Goal: Obtain resource: Download file/media

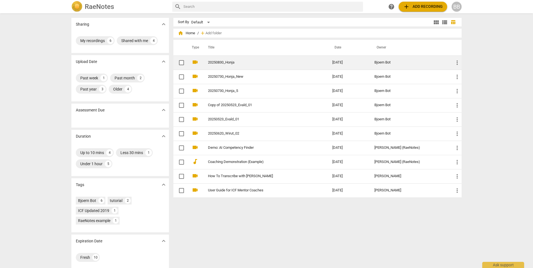
click at [225, 61] on link "20250830_Honja" at bounding box center [260, 63] width 104 height 4
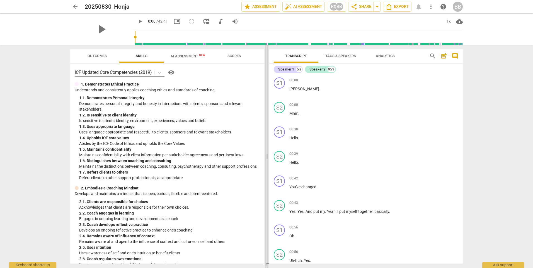
click at [267, 136] on span at bounding box center [266, 156] width 3 height 223
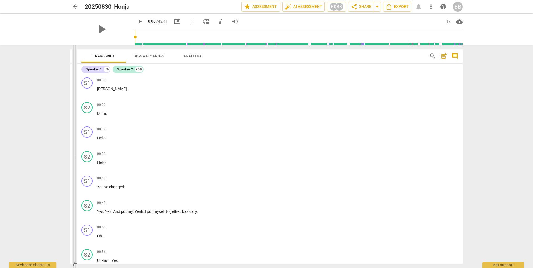
drag, startPoint x: 267, startPoint y: 136, endPoint x: 74, endPoint y: 137, distance: 192.5
click at [74, 137] on span at bounding box center [74, 156] width 3 height 223
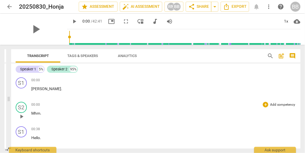
drag, startPoint x: 499, startPoint y: 0, endPoint x: 269, endPoint y: 115, distance: 256.9
click at [269, 115] on p "Mhm ." at bounding box center [163, 114] width 264 height 6
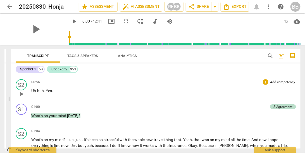
scroll to position [175, 0]
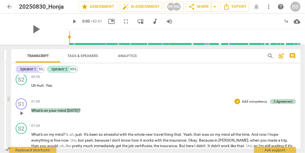
click at [22, 111] on span "play_arrow" at bounding box center [21, 113] width 7 height 7
click at [20, 111] on span "pause" at bounding box center [21, 113] width 7 height 7
type input "67"
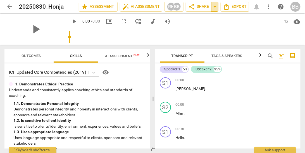
click at [217, 8] on span "arrow_drop_down" at bounding box center [214, 6] width 7 height 7
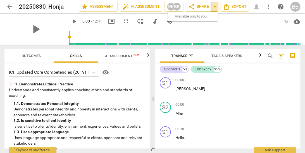
click at [217, 8] on span "arrow_drop_down" at bounding box center [214, 6] width 7 height 7
click at [269, 6] on span "more_vert" at bounding box center [268, 6] width 7 height 7
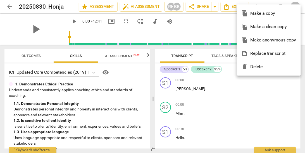
click at [152, 83] on div at bounding box center [152, 76] width 305 height 153
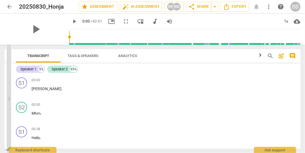
drag, startPoint x: 152, startPoint y: 97, endPoint x: 8, endPoint y: 92, distance: 143.7
click at [8, 92] on span at bounding box center [8, 99] width 3 height 108
click at [269, 8] on span "more_vert" at bounding box center [268, 6] width 7 height 7
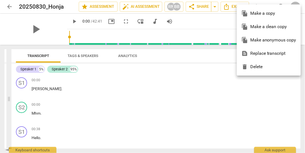
click at [13, 77] on div at bounding box center [152, 76] width 305 height 153
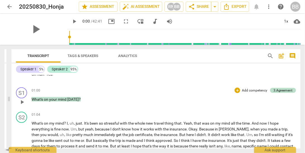
scroll to position [191, 0]
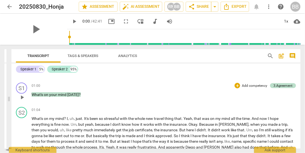
click at [22, 96] on span "play_arrow" at bounding box center [22, 97] width 7 height 7
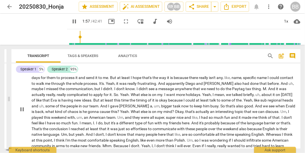
scroll to position [239, 0]
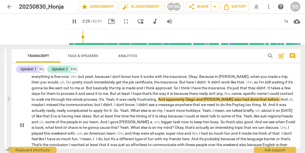
click at [23, 127] on span "pause" at bounding box center [22, 125] width 7 height 7
click at [23, 127] on span "play_arrow" at bounding box center [22, 125] width 7 height 7
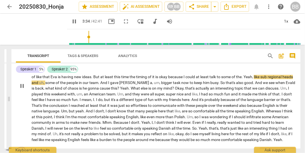
scroll to position [271, 0]
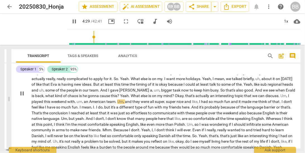
click at [23, 94] on span "pause" at bounding box center [22, 94] width 7 height 7
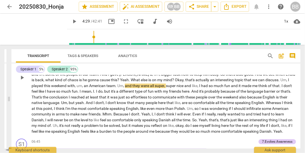
click at [21, 78] on span "play_arrow" at bounding box center [22, 78] width 7 height 7
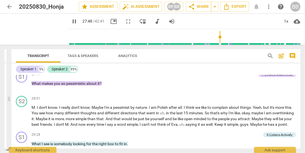
scroll to position [1259, 0]
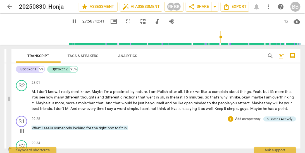
click at [129, 131] on p "What I see is somebody looking for the right box to fit in ." at bounding box center [164, 129] width 264 height 6
type input "1677"
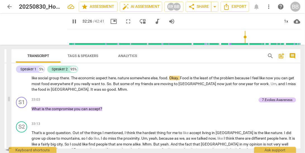
scroll to position [1434, 0]
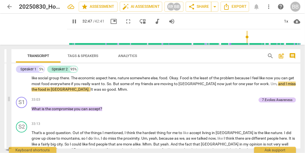
click at [14, 91] on div "S2 play_arrow pause 29:54 + Add competency keyboard_arrow_right That's a very g…" at bounding box center [155, 54] width 289 height 82
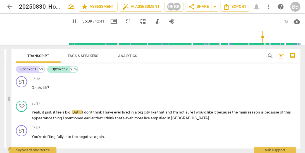
scroll to position [1546, 0]
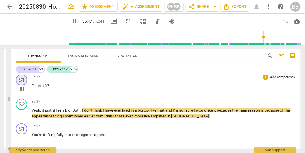
click at [20, 79] on div "S1" at bounding box center [21, 79] width 11 height 11
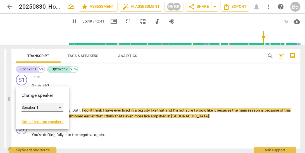
click at [38, 107] on div "Speaker 1" at bounding box center [42, 107] width 42 height 9
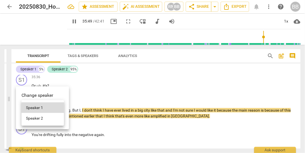
click at [36, 118] on li "Speaker 2" at bounding box center [42, 118] width 42 height 11
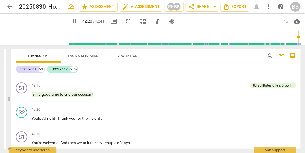
scroll to position [1992, 0]
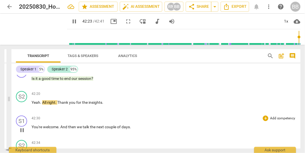
click at [21, 129] on span "pause" at bounding box center [22, 130] width 7 height 7
type input "2544"
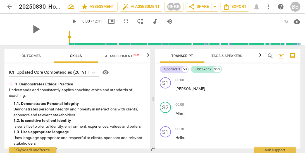
click at [269, 7] on span "more_vert" at bounding box center [268, 6] width 7 height 7
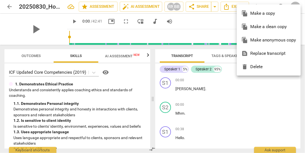
click at [265, 27] on div "file_copy Make a clean copy" at bounding box center [268, 26] width 55 height 13
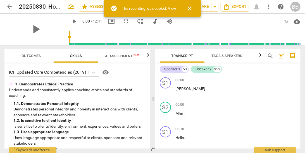
click at [173, 8] on link "View" at bounding box center [172, 8] width 8 height 4
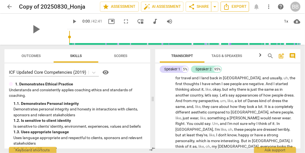
scroll to position [829, 0]
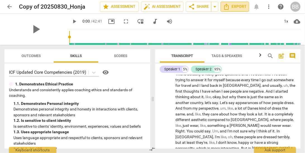
click at [231, 5] on span "Export" at bounding box center [234, 6] width 23 height 7
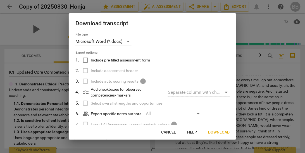
scroll to position [16, 0]
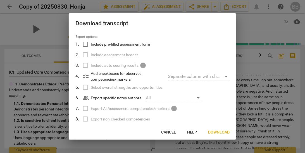
click at [218, 132] on span "Download" at bounding box center [218, 133] width 21 height 6
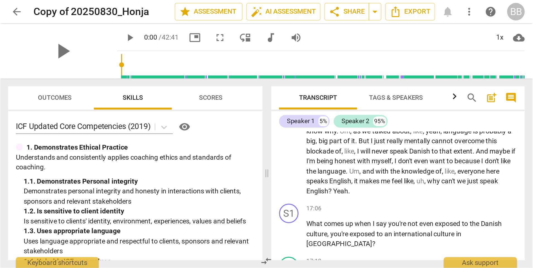
scroll to position [1163, 0]
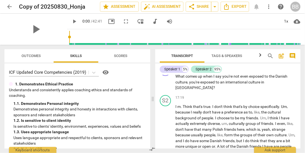
click at [299, 9] on div "BB" at bounding box center [295, 7] width 10 height 10
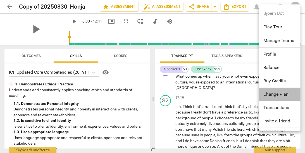
click at [281, 91] on li "Change Plan" at bounding box center [281, 94] width 44 height 13
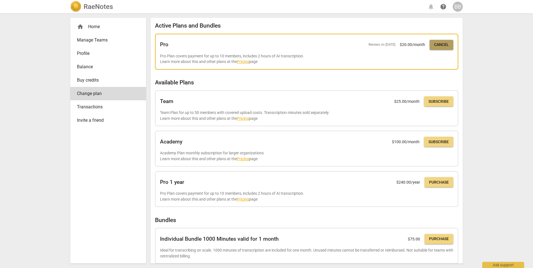
click at [441, 44] on span "Cancel" at bounding box center [441, 45] width 15 height 6
